Goal: Use online tool/utility: Utilize a website feature to perform a specific function

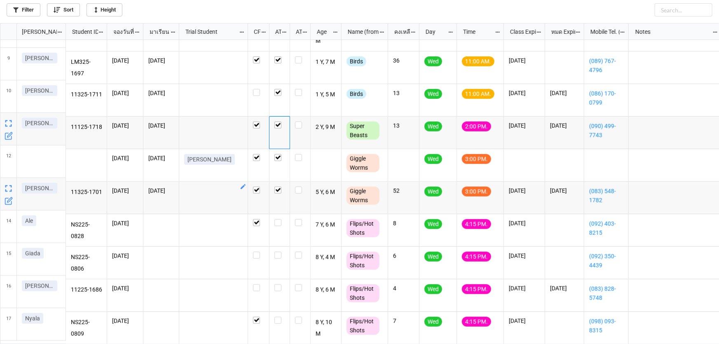
scroll to position [316, 714]
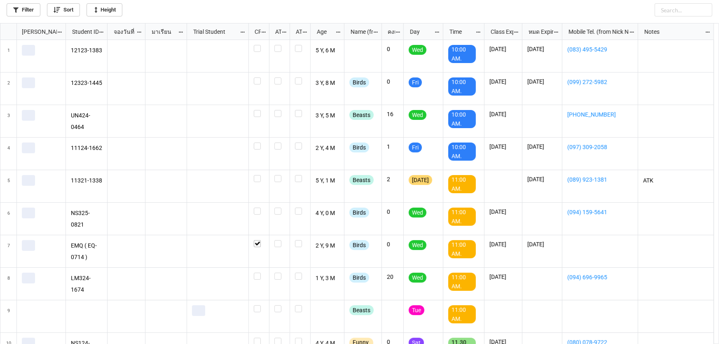
scroll to position [316, 714]
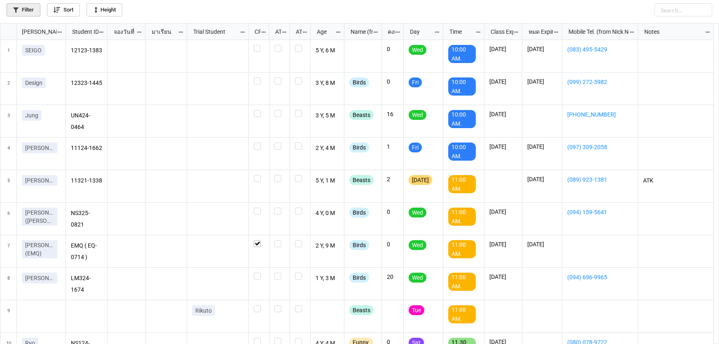
click at [26, 10] on link "Filter" at bounding box center [24, 9] width 34 height 13
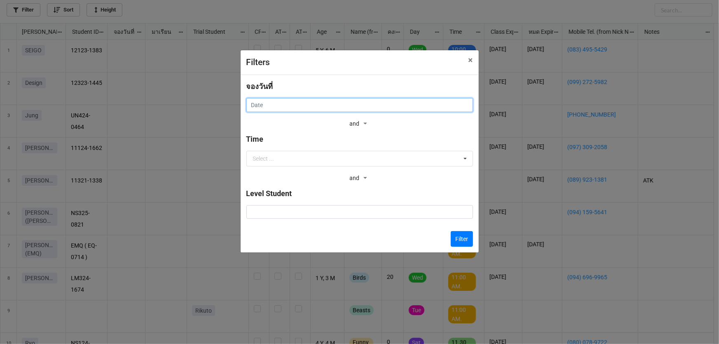
click at [305, 105] on input "text" at bounding box center [359, 105] width 227 height 14
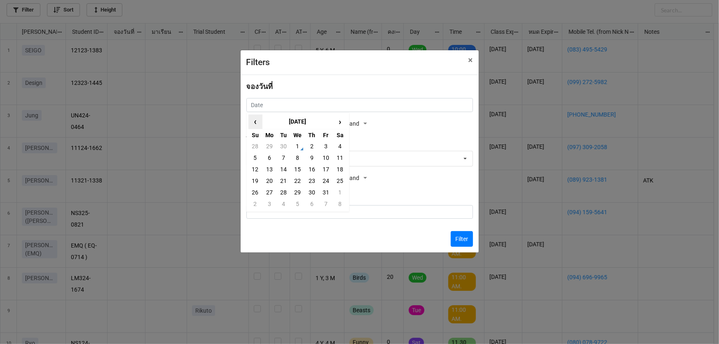
click at [253, 123] on span "‹" at bounding box center [255, 122] width 13 height 14
click at [328, 181] on td "26" at bounding box center [326, 181] width 14 height 12
click at [321, 103] on input "26/9/2025" at bounding box center [353, 105] width 215 height 14
click at [295, 181] on td "24" at bounding box center [297, 181] width 14 height 12
type input "24/9/2025"
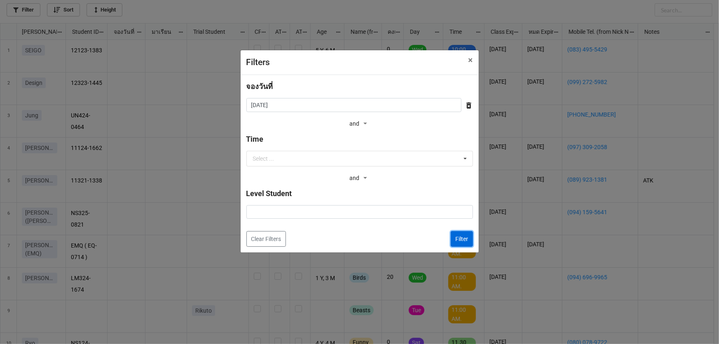
drag, startPoint x: 465, startPoint y: 241, endPoint x: 440, endPoint y: 241, distance: 25.5
click at [465, 241] on button "Filter" at bounding box center [462, 239] width 22 height 16
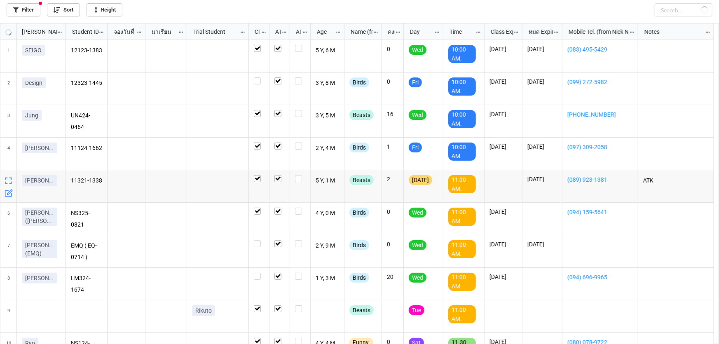
checkbox input "true"
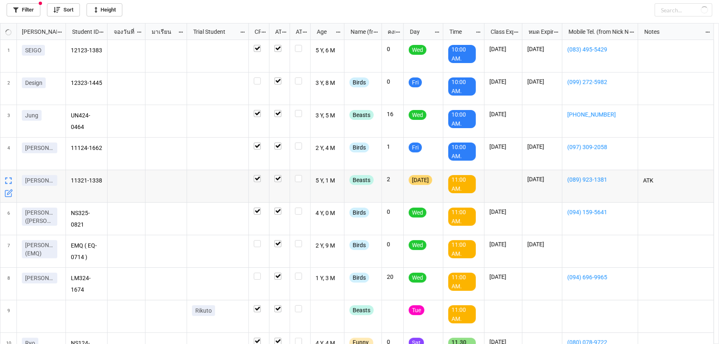
checkbox input "true"
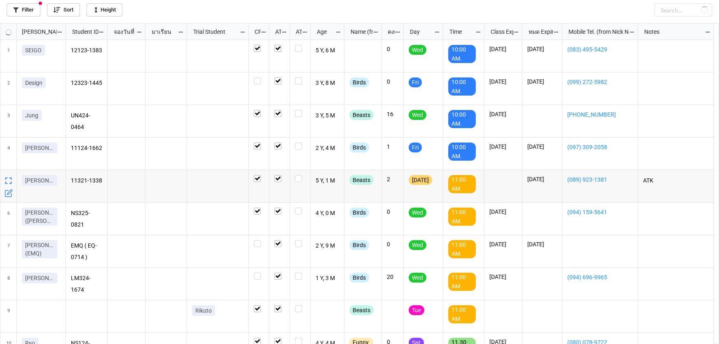
checkbox input "true"
checkbox input "false"
checkbox input "true"
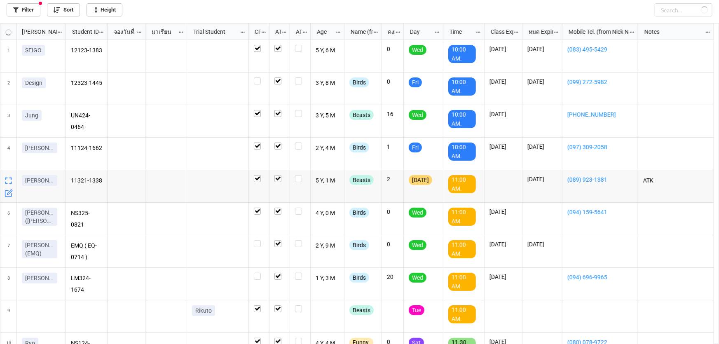
checkbox input "true"
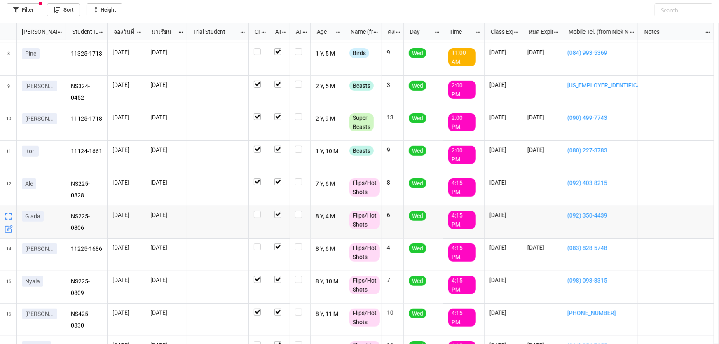
scroll to position [248, 0]
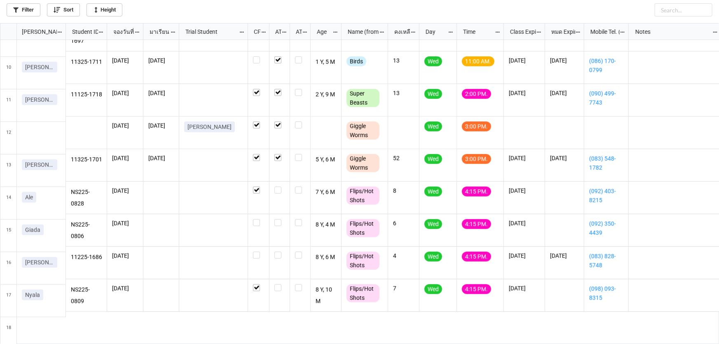
scroll to position [285, 0]
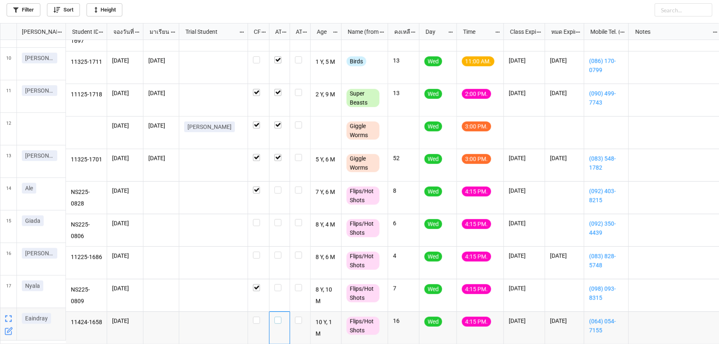
click at [277, 317] on label "grid" at bounding box center [279, 317] width 10 height 0
checkbox input "true"
